Goal: Check status

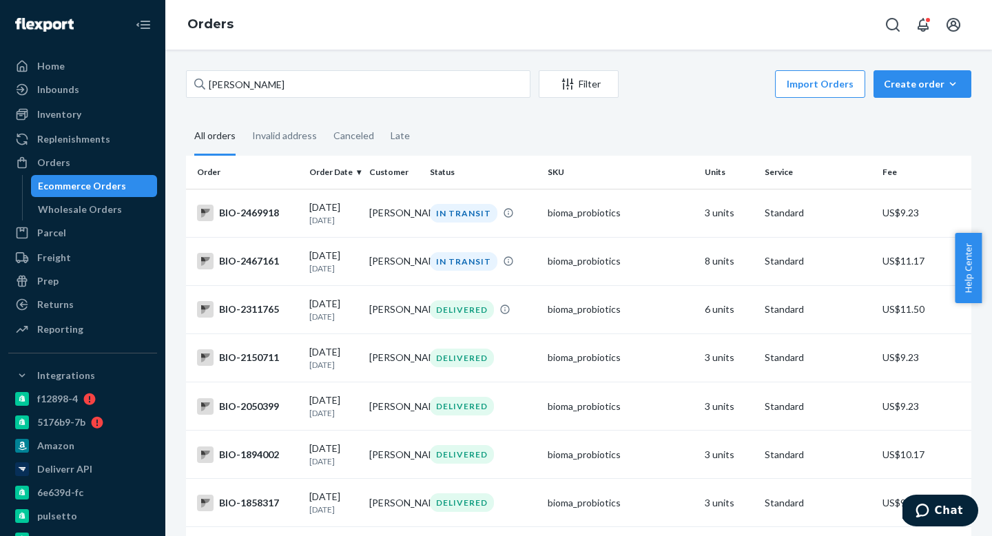
click at [302, 87] on input "[PERSON_NAME]" at bounding box center [358, 84] width 344 height 28
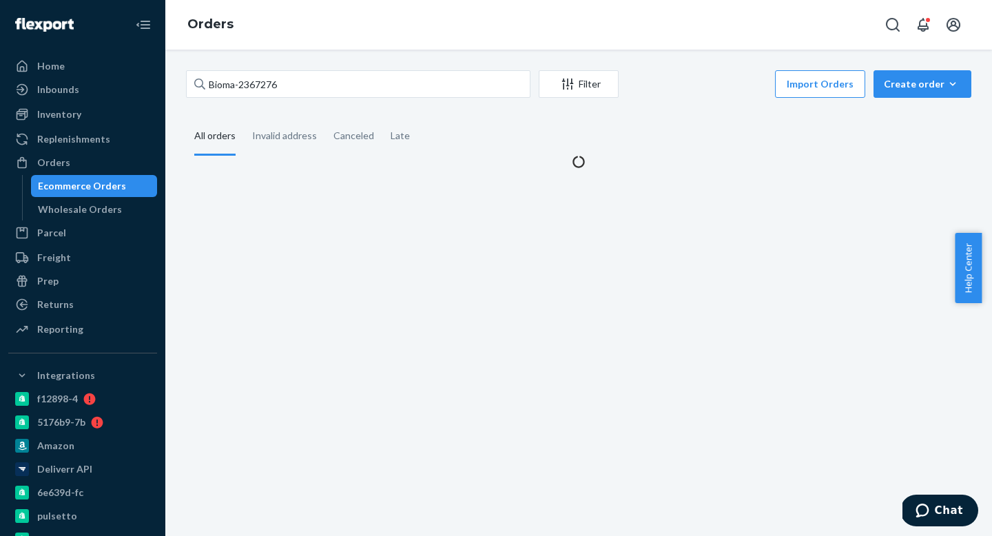
click at [234, 84] on input "Bioma-2367276" at bounding box center [358, 84] width 344 height 28
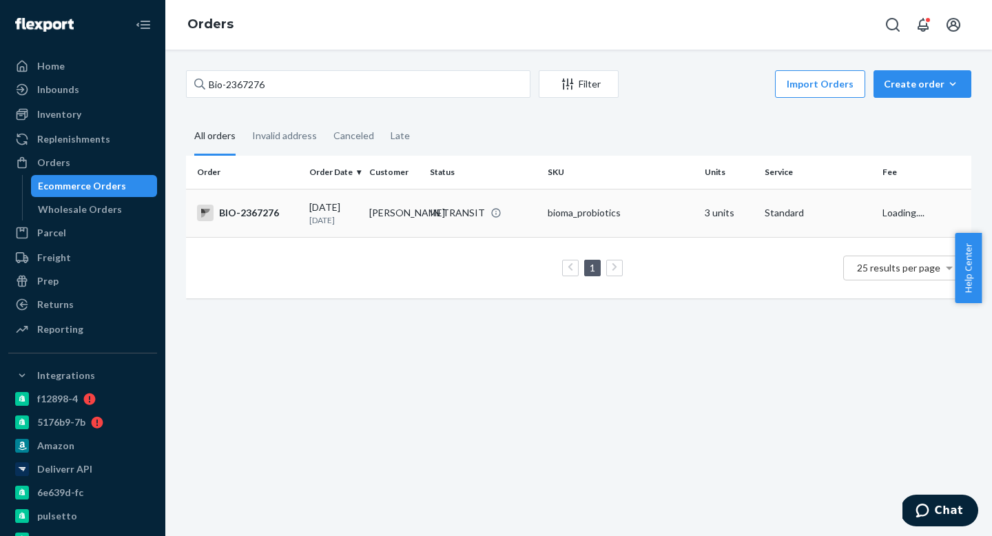
type input "Bio-2367276"
click at [344, 216] on p "[DATE]" at bounding box center [333, 220] width 49 height 12
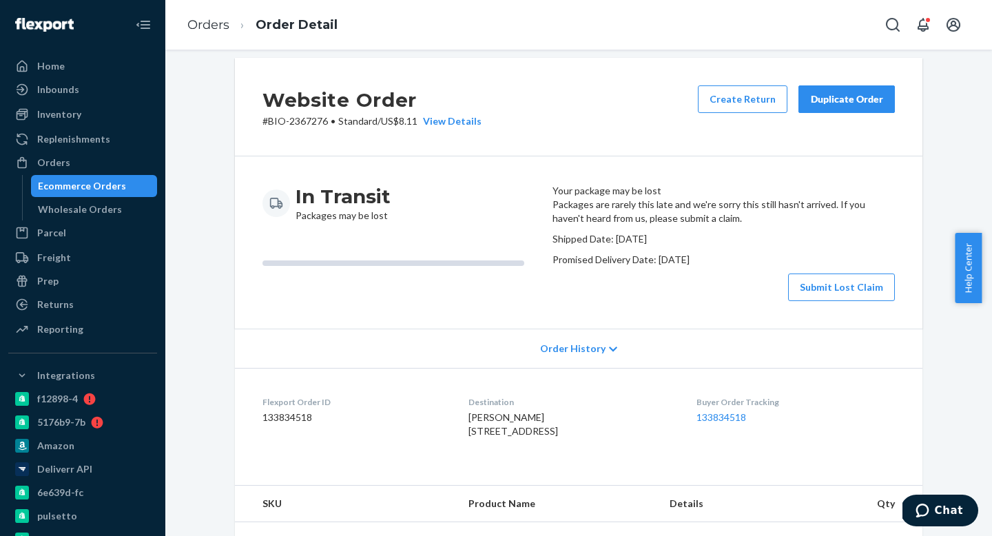
scroll to position [12, 0]
click at [95, 157] on div "Orders" at bounding box center [83, 162] width 146 height 19
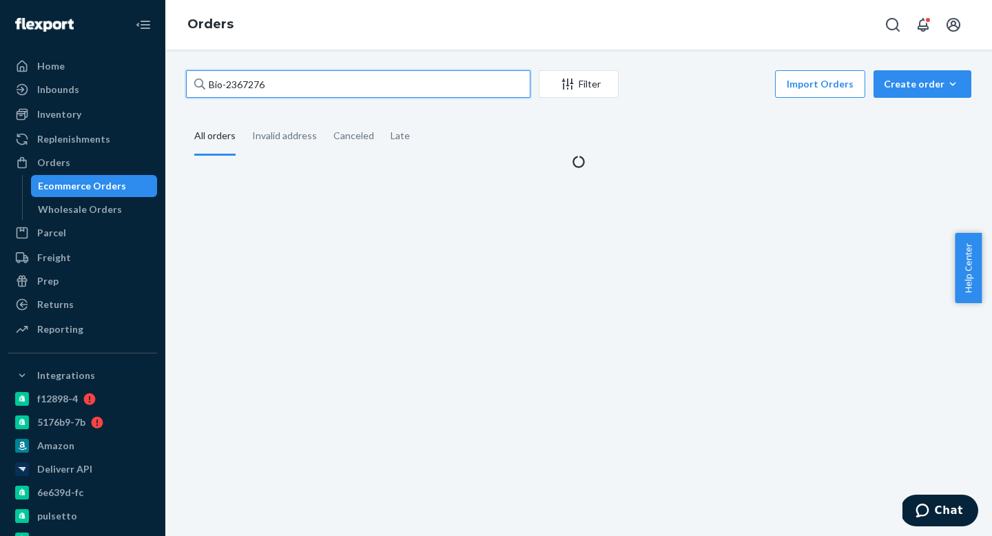
click at [293, 92] on input "Bio-2367276" at bounding box center [358, 84] width 344 height 28
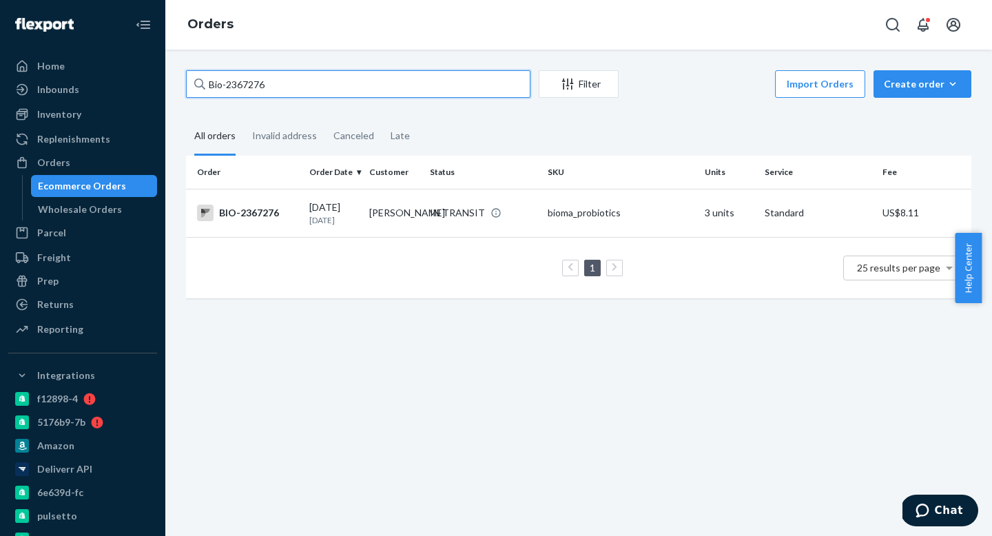
click at [293, 92] on input "Bio-2367276" at bounding box center [358, 84] width 344 height 28
paste input "ma-755665"
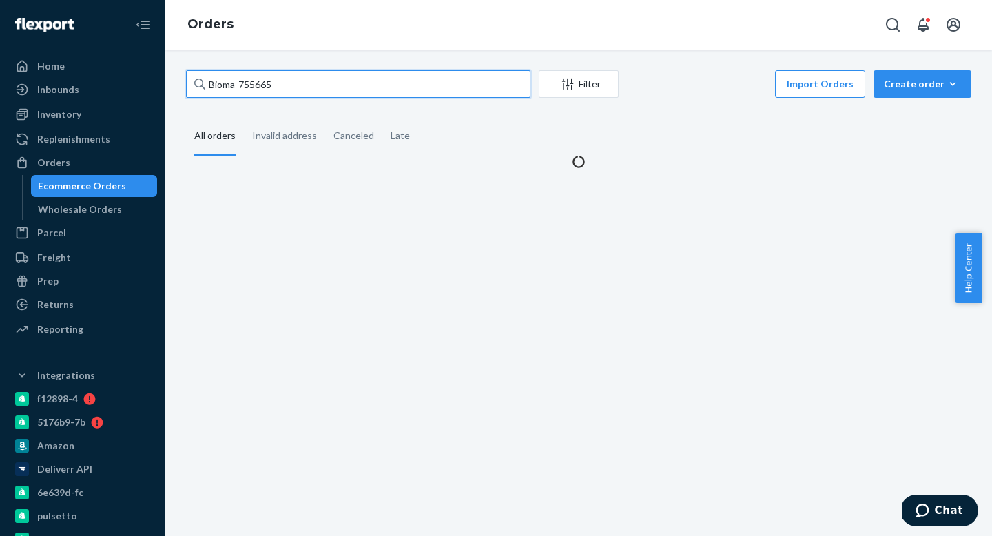
click at [235, 85] on input "Bioma-755665" at bounding box center [358, 84] width 344 height 28
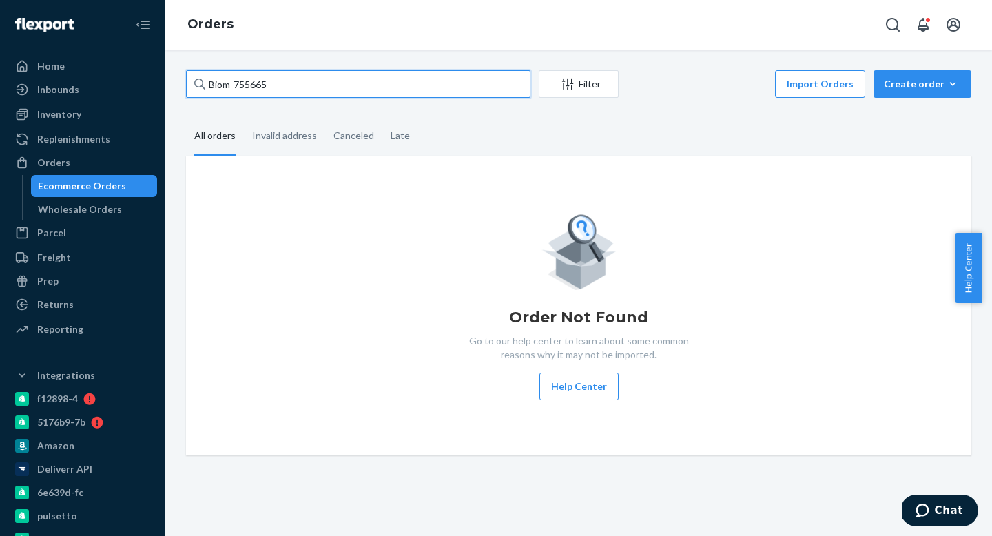
type input "Bio-755665"
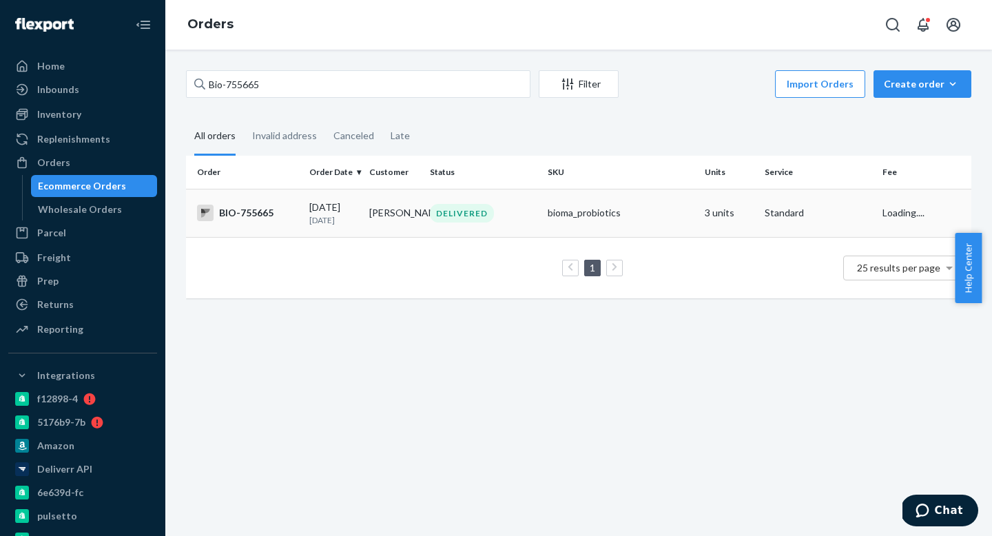
click at [391, 208] on td "[PERSON_NAME]" at bounding box center [394, 213] width 60 height 48
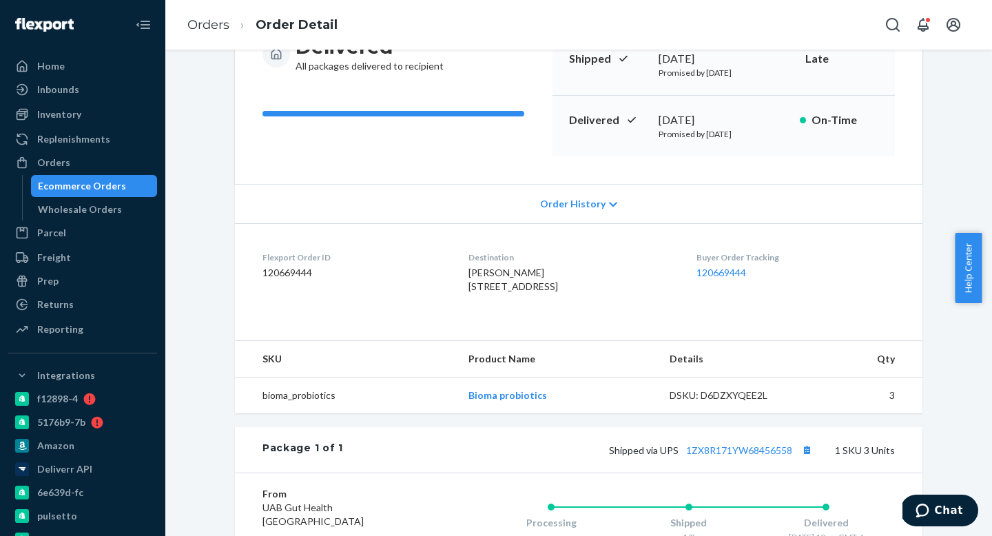
scroll to position [203, 0]
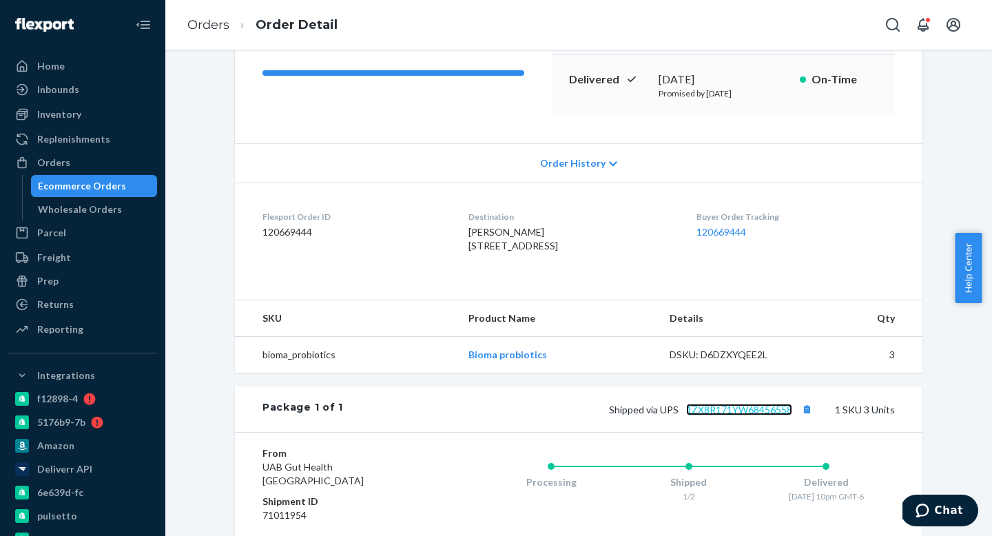
click at [736, 415] on link "1ZX8R171YW68456558" at bounding box center [739, 410] width 106 height 12
